Goal: Navigation & Orientation: Find specific page/section

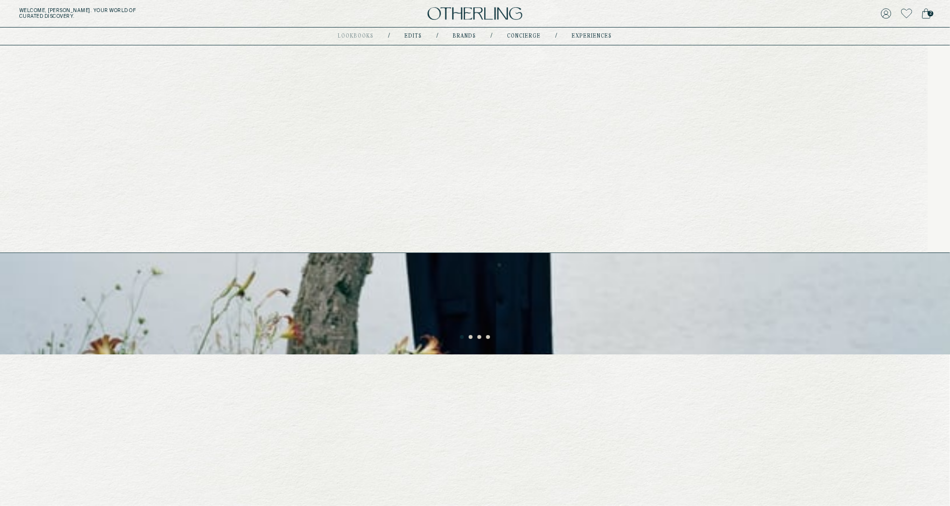
click at [593, 34] on link "experiences" at bounding box center [592, 36] width 40 height 5
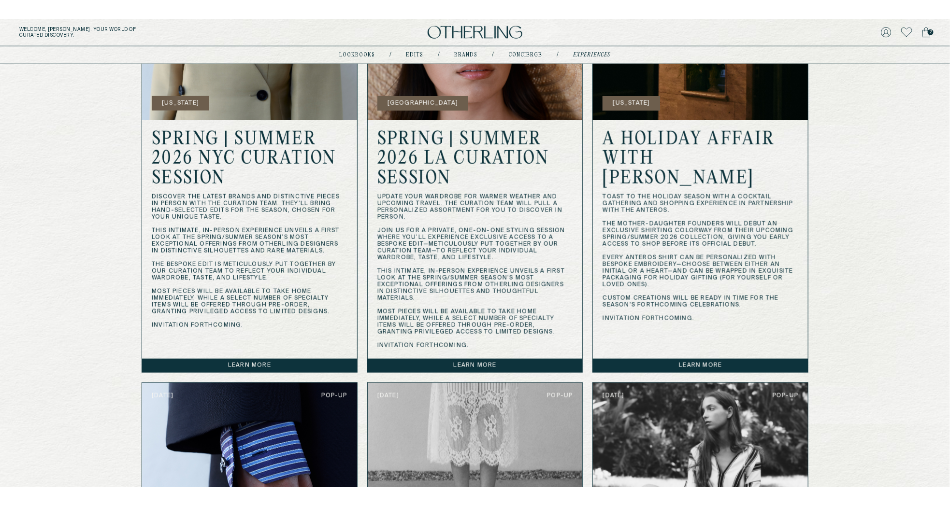
scroll to position [314, 0]
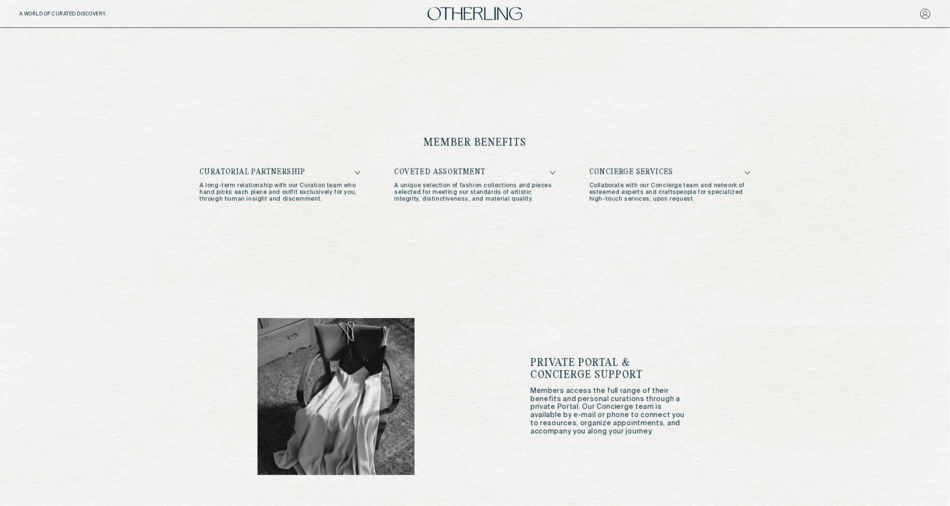
scroll to position [516, 0]
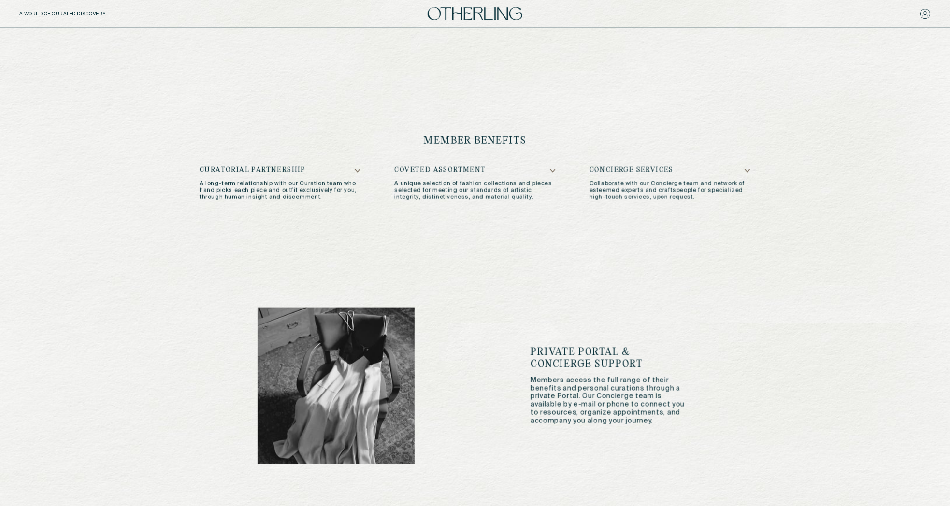
click at [556, 166] on div "member benefits Curatorial Partnership A long-term relationship with our Curati…" at bounding box center [474, 168] width 589 height 172
click at [556, 171] on div "Curatorial Partnership A long-term relationship with our Curation team who hand…" at bounding box center [474, 184] width 551 height 34
click at [552, 172] on icon at bounding box center [553, 171] width 6 height 4
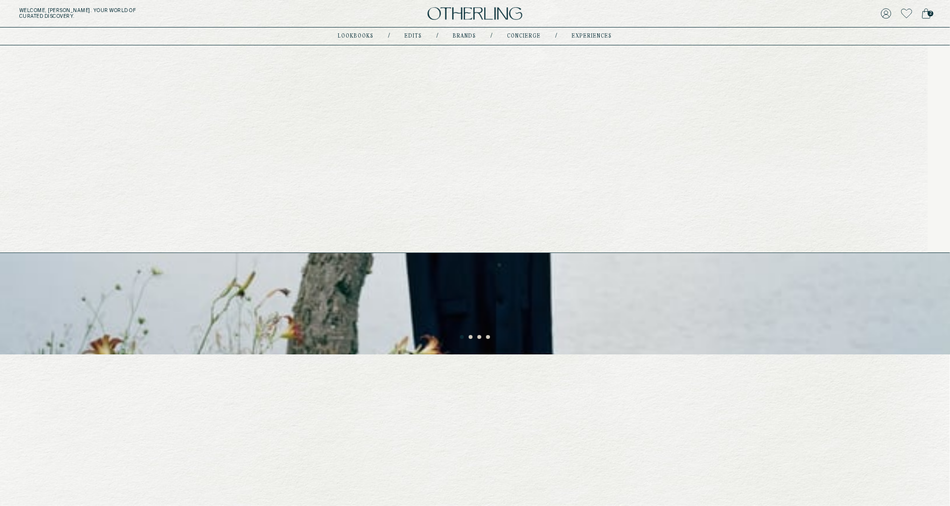
click at [414, 35] on link "Edits" at bounding box center [413, 36] width 17 height 5
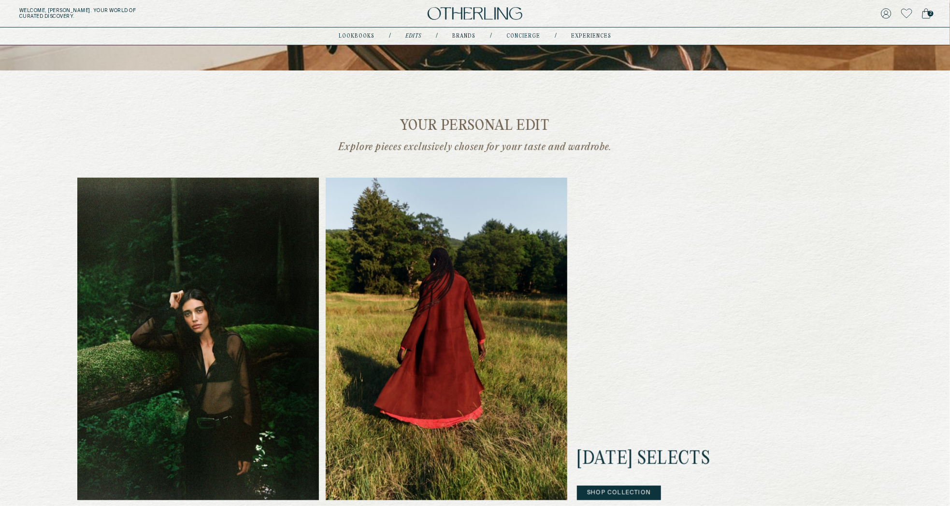
scroll to position [167, 0]
